Goal: Check status: Check status

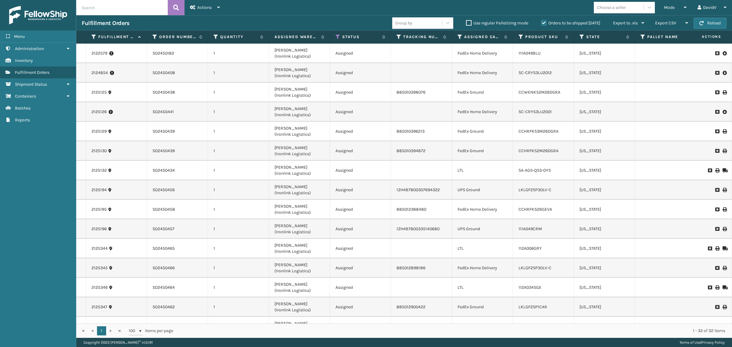
click at [544, 24] on label "Orders to be shipped [DATE]" at bounding box center [570, 22] width 59 height 5
click at [542, 23] on input "Orders to be shipped [DATE]" at bounding box center [541, 22] width 0 height 4
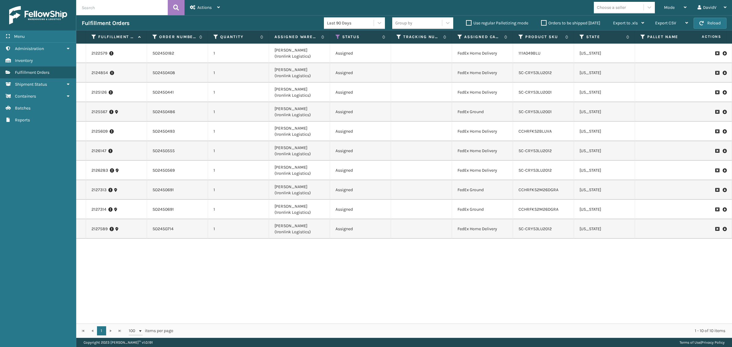
click at [544, 24] on label "Orders to be shipped [DATE]" at bounding box center [570, 22] width 59 height 5
click at [542, 23] on input "Orders to be shipped [DATE]" at bounding box center [541, 22] width 0 height 4
click at [124, 4] on input "text" at bounding box center [122, 7] width 92 height 15
paste input "2115911"
type input "2115911"
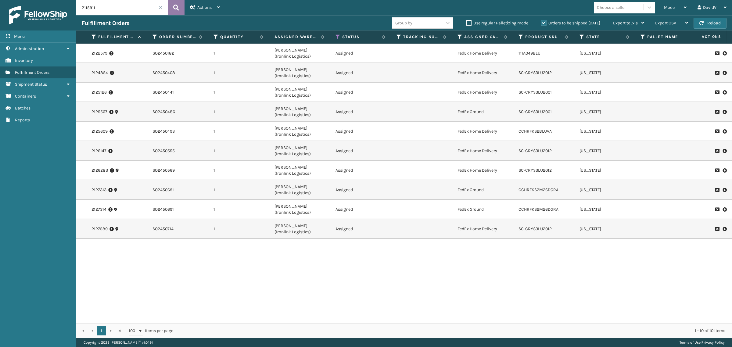
click at [178, 9] on icon at bounding box center [176, 7] width 6 height 9
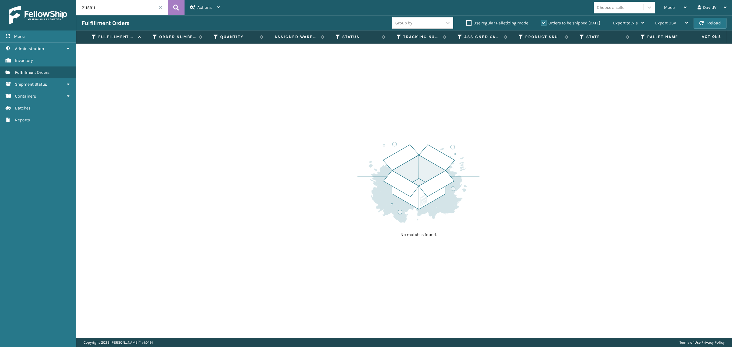
click at [547, 22] on label "Orders to be shipped [DATE]" at bounding box center [570, 22] width 59 height 5
click at [542, 22] on input "Orders to be shipped [DATE]" at bounding box center [541, 22] width 0 height 4
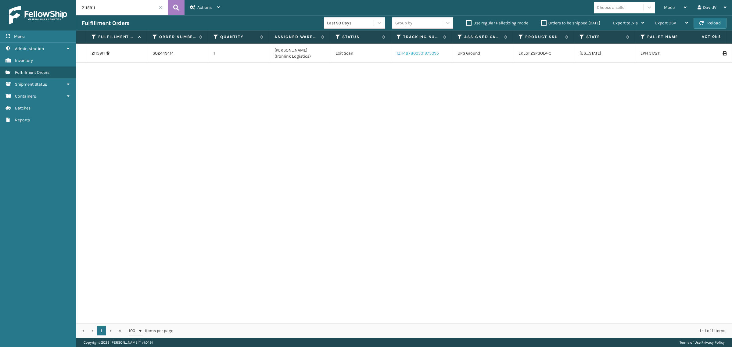
click at [403, 52] on link "1ZH4B7800301973095" at bounding box center [418, 53] width 42 height 5
drag, startPoint x: 518, startPoint y: 54, endPoint x: 552, endPoint y: 55, distance: 34.5
click at [552, 55] on td "LKLGF2SP3OLV-C" at bounding box center [543, 54] width 61 height 20
copy link "LKLGF2SP3OLV-C"
click at [162, 6] on span at bounding box center [161, 8] width 4 height 4
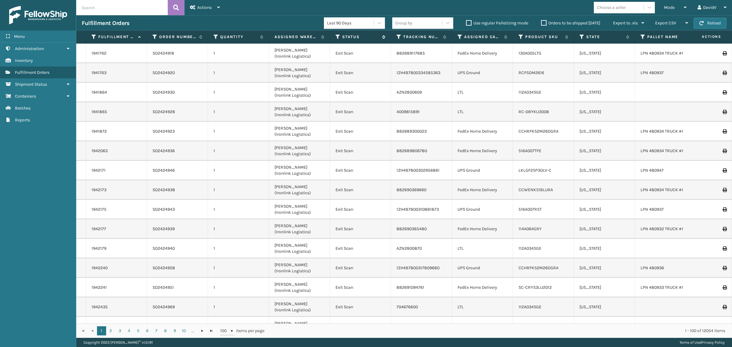
click at [337, 37] on icon at bounding box center [338, 36] width 5 height 5
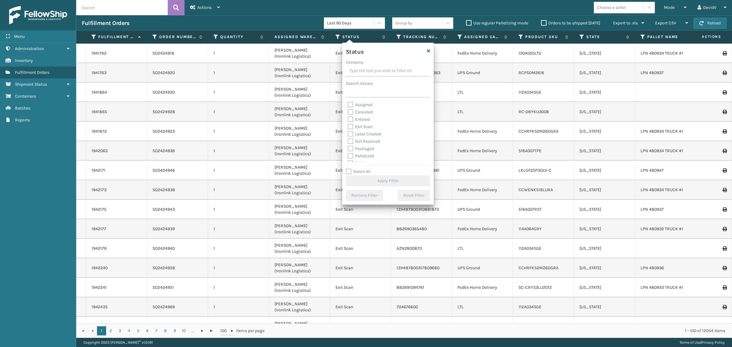
click at [361, 106] on label "Assigned" at bounding box center [360, 104] width 25 height 5
click at [348, 105] on input "Assigned" at bounding box center [348, 103] width 0 height 4
checkbox input "true"
click at [368, 182] on button "Apply Filter" at bounding box center [388, 180] width 84 height 11
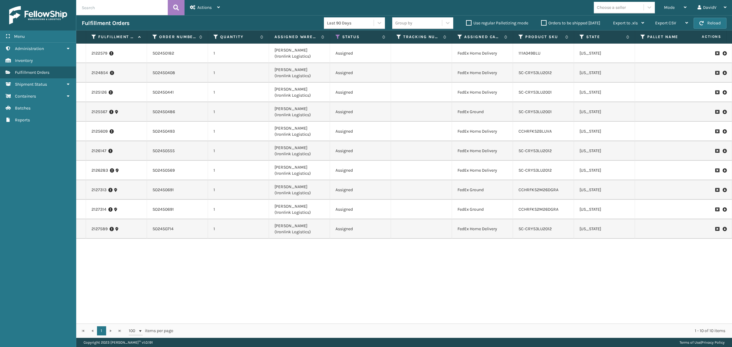
click at [542, 23] on label "Orders to be shipped [DATE]" at bounding box center [570, 22] width 59 height 5
click at [542, 23] on input "Orders to be shipped [DATE]" at bounding box center [541, 22] width 0 height 4
click at [542, 23] on label "Orders to be shipped [DATE]" at bounding box center [570, 22] width 59 height 5
click at [542, 23] on input "Orders to be shipped [DATE]" at bounding box center [541, 22] width 0 height 4
click at [545, 22] on label "Orders to be shipped [DATE]" at bounding box center [570, 22] width 59 height 5
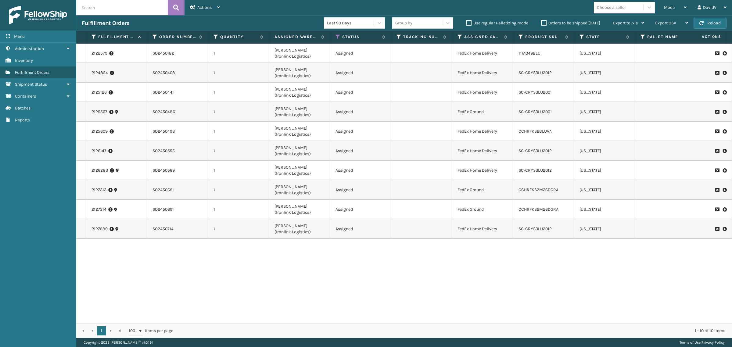
click at [542, 22] on input "Orders to be shipped [DATE]" at bounding box center [541, 22] width 0 height 4
click at [545, 22] on label "Orders to be shipped [DATE]" at bounding box center [570, 22] width 59 height 5
click at [542, 22] on input "Orders to be shipped [DATE]" at bounding box center [541, 22] width 0 height 4
